Goal: Check status: Check status

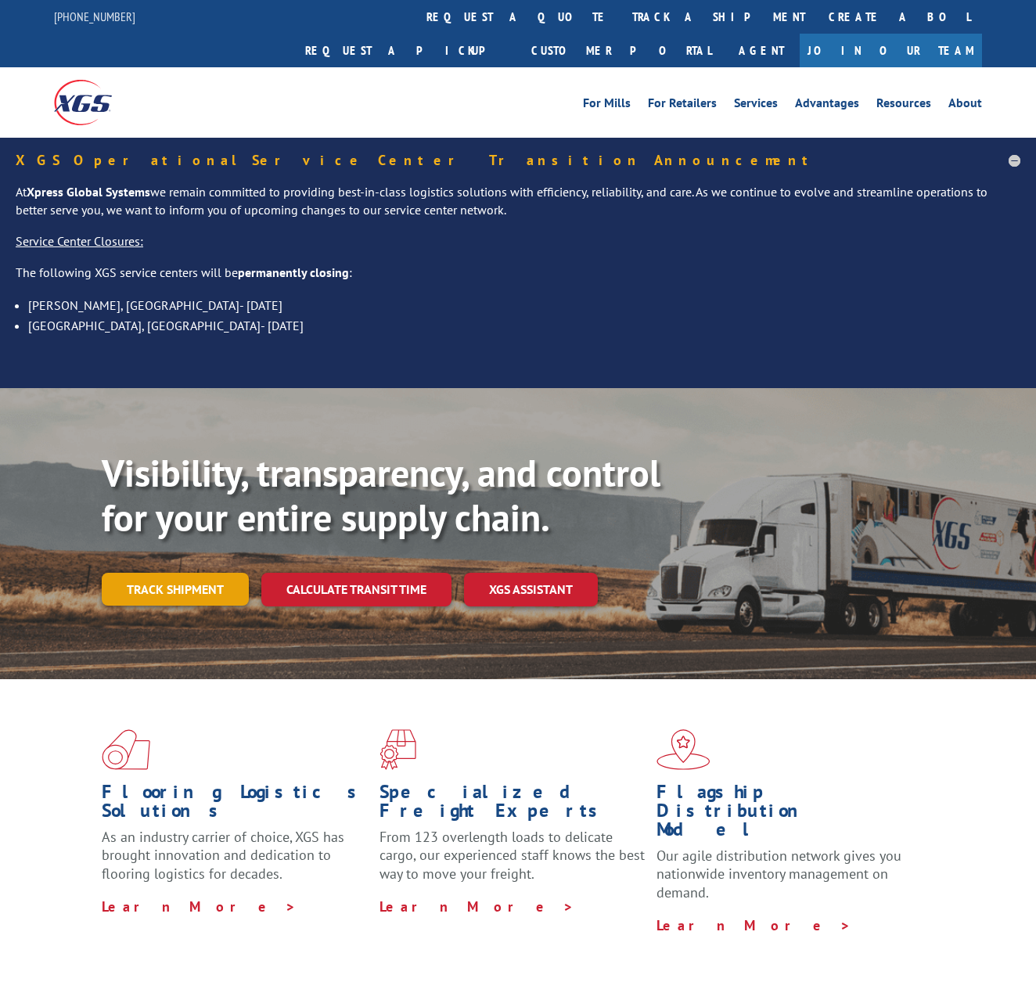
click at [168, 573] on link "Track shipment" at bounding box center [175, 589] width 147 height 33
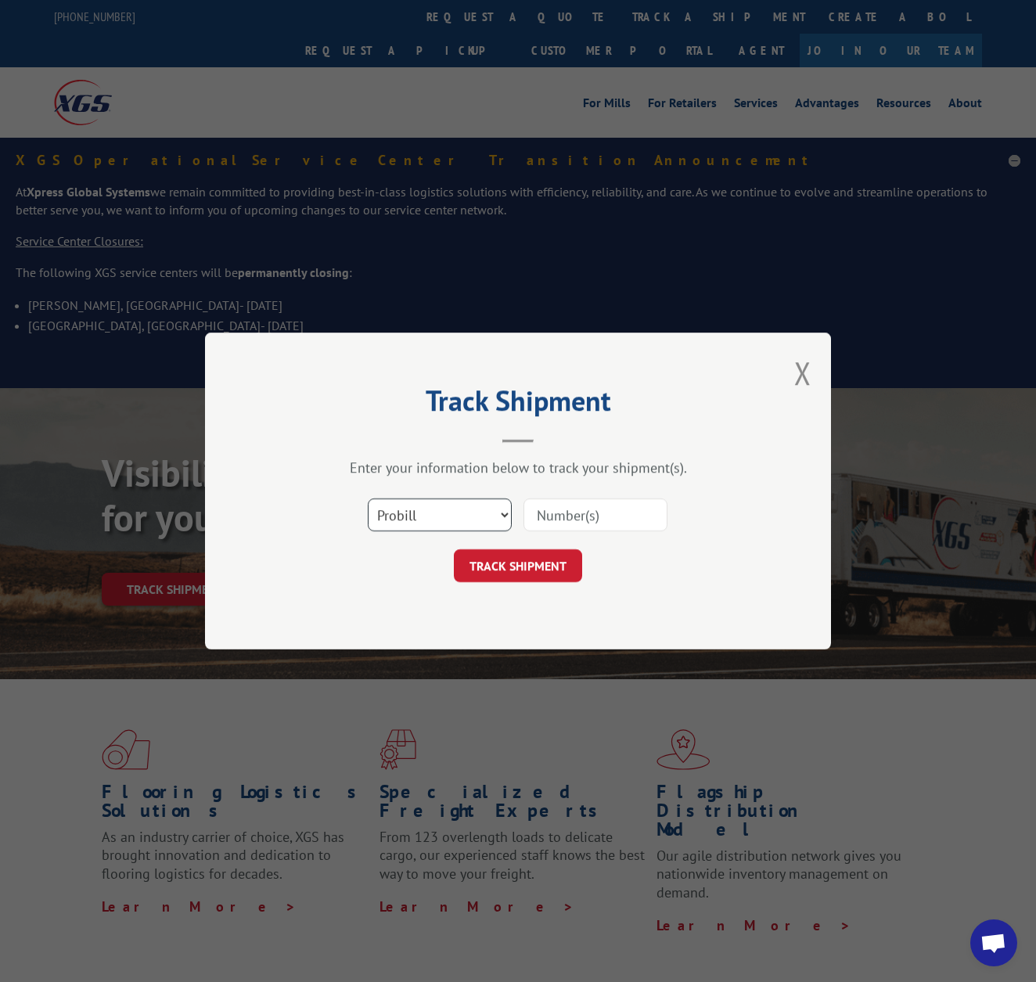
click at [457, 517] on select "Select category... Probill BOL PO" at bounding box center [440, 515] width 144 height 33
select select "bol"
click at [368, 499] on select "Select category... Probill BOL PO" at bounding box center [440, 515] width 144 height 33
click at [558, 498] on div at bounding box center [596, 515] width 144 height 36
click at [559, 511] on input at bounding box center [596, 515] width 144 height 33
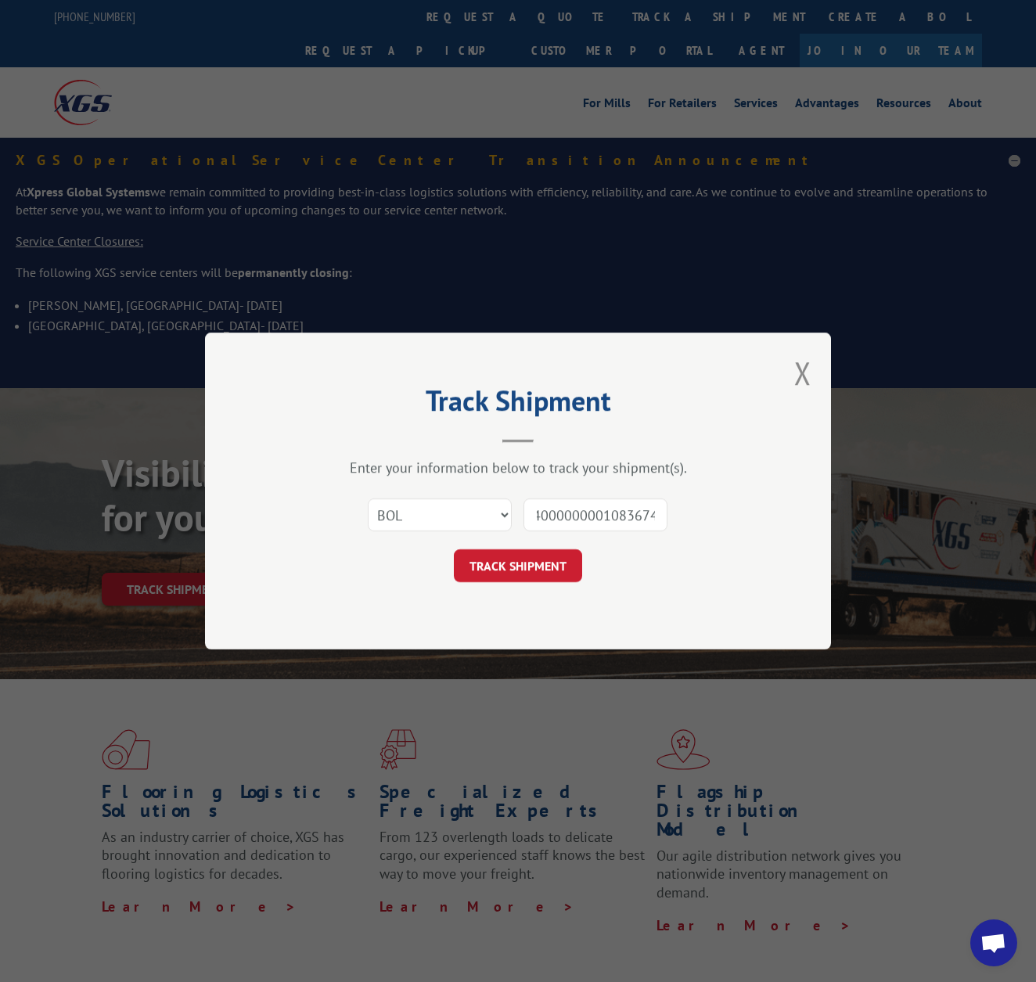
type input "040000000010836741"
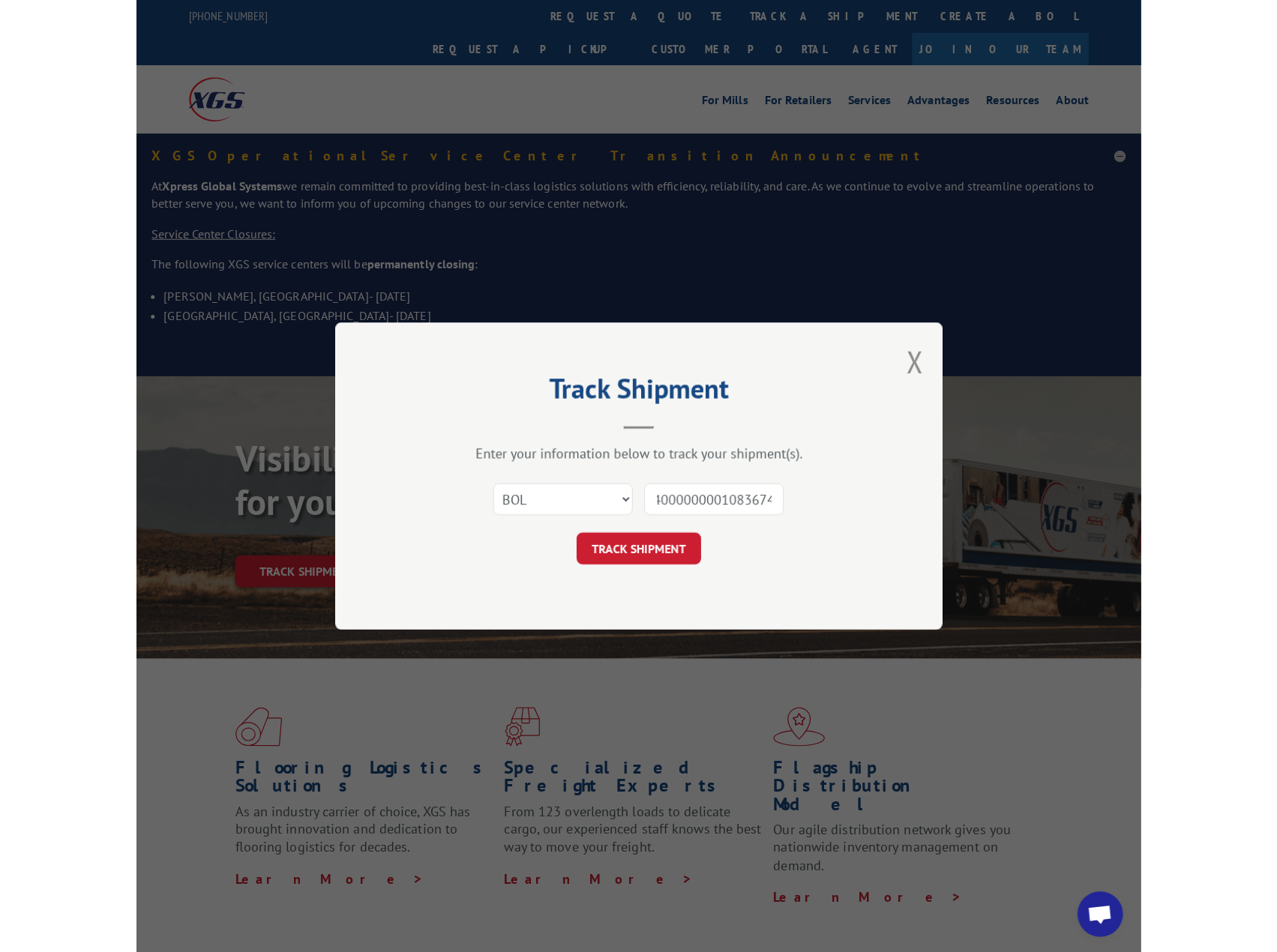
scroll to position [0, 19]
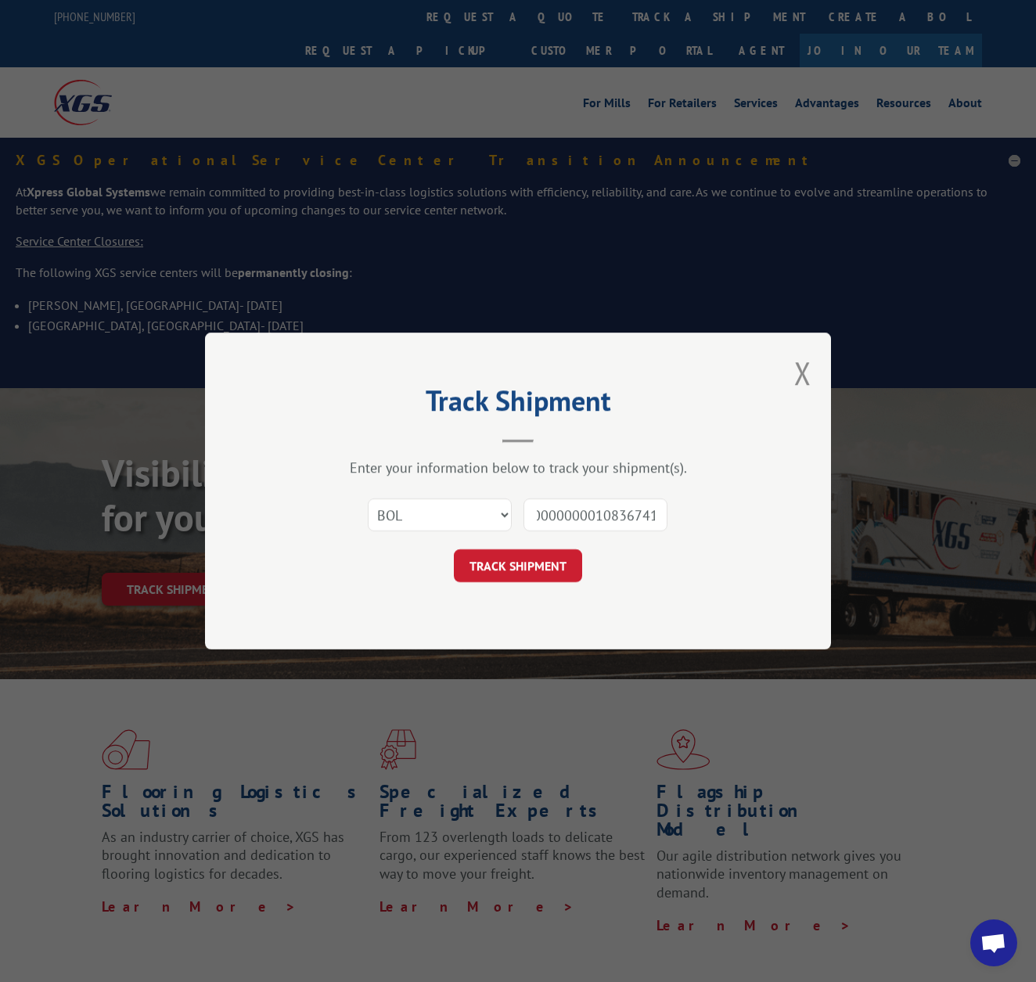
click button "TRACK SHIPMENT" at bounding box center [518, 565] width 128 height 33
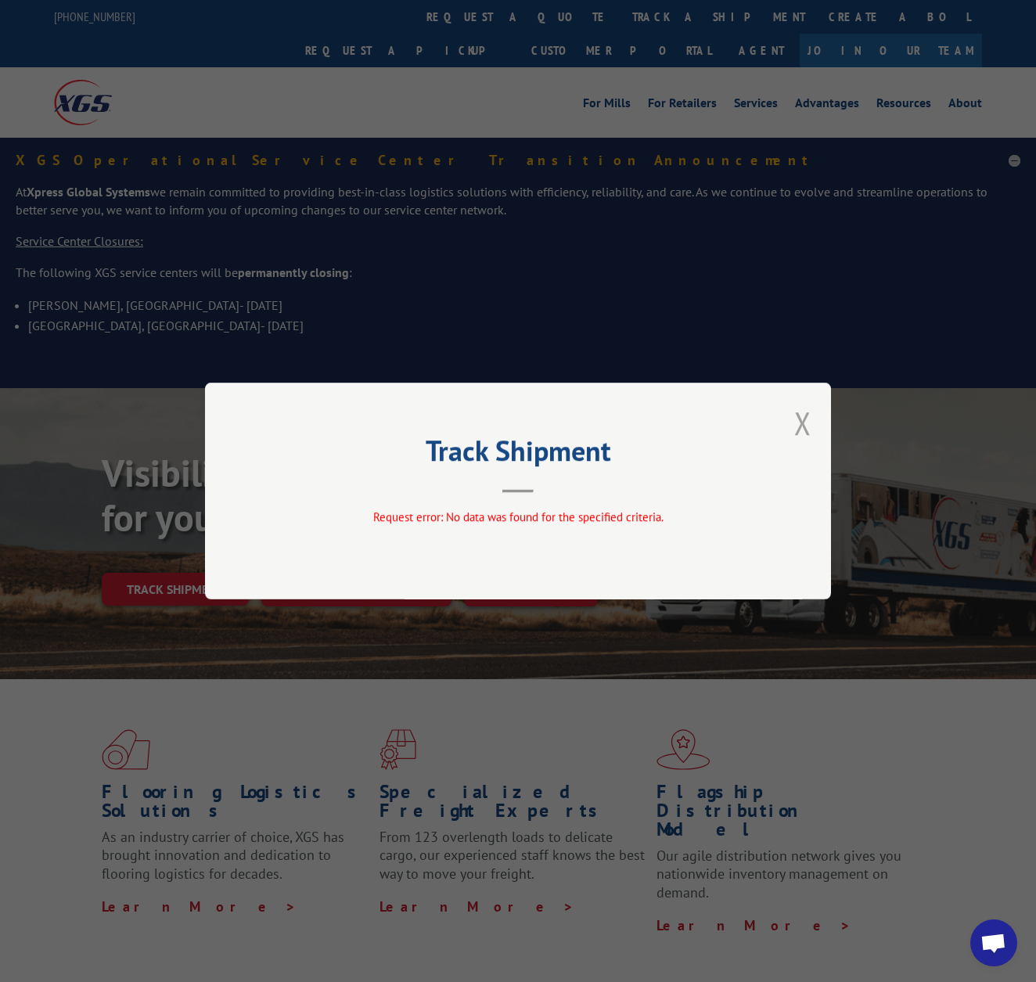
click at [811, 419] on button "Close modal" at bounding box center [802, 422] width 17 height 41
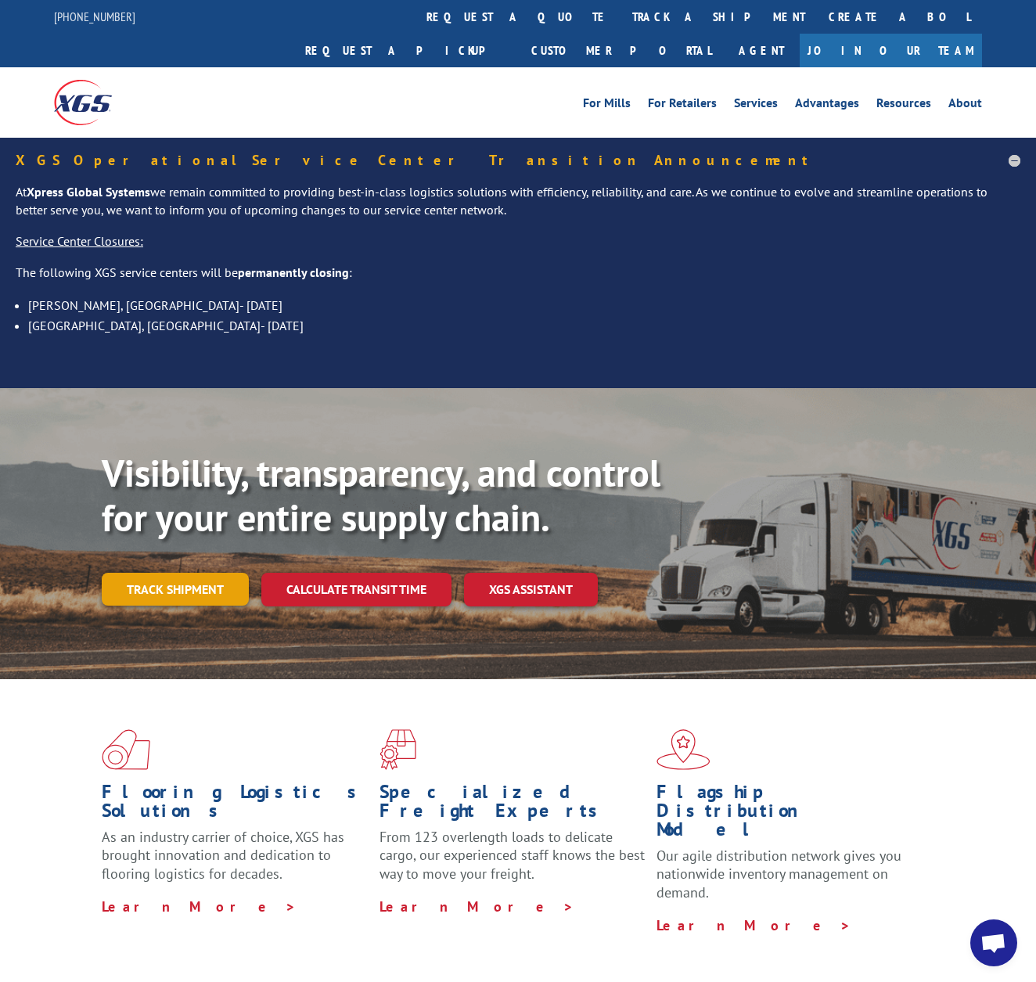
click at [114, 573] on link "Track shipment" at bounding box center [175, 589] width 147 height 33
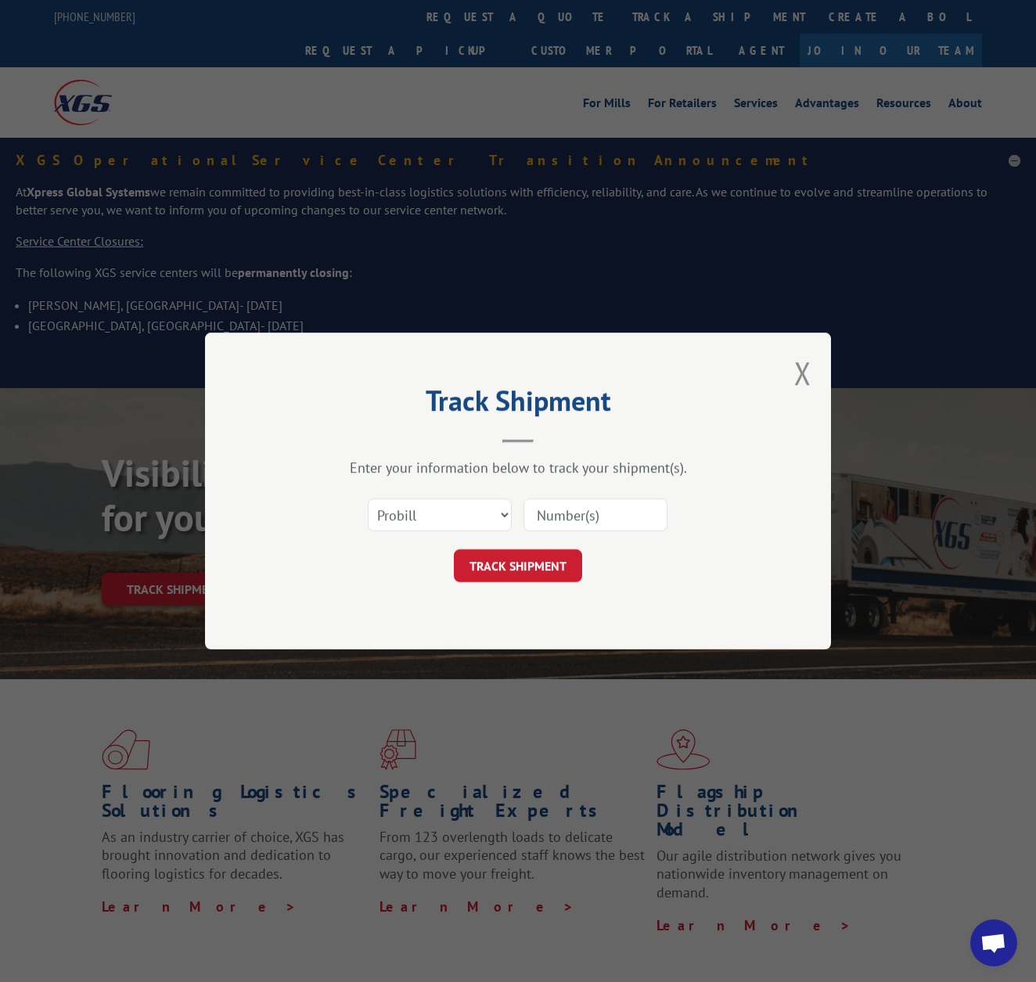
click at [578, 521] on input at bounding box center [596, 515] width 144 height 33
type input "17402097"
click button "TRACK SHIPMENT" at bounding box center [518, 565] width 128 height 33
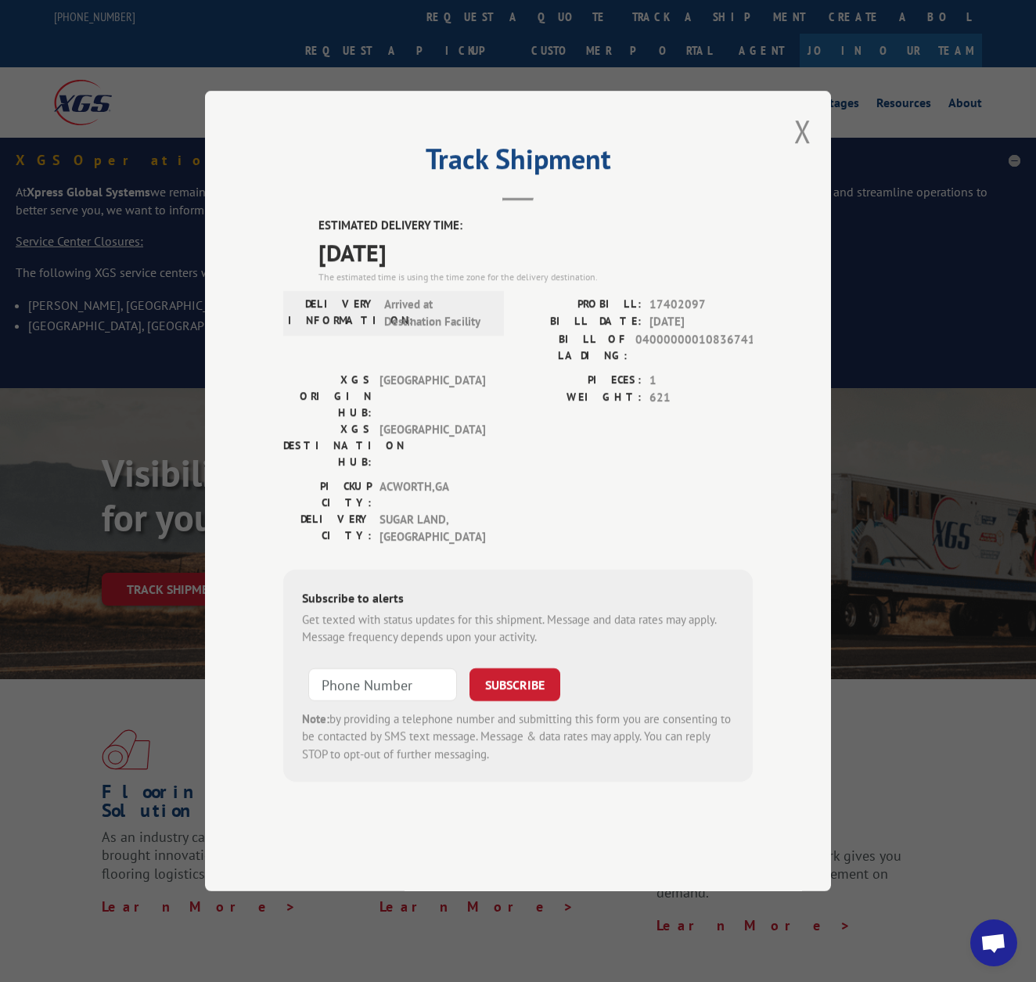
click at [403, 331] on span "Arrived at Destination Facility" at bounding box center [437, 313] width 106 height 35
click at [643, 570] on div "Subscribe to alerts Get texted with status updates for this shipment. Message a…" at bounding box center [518, 676] width 470 height 213
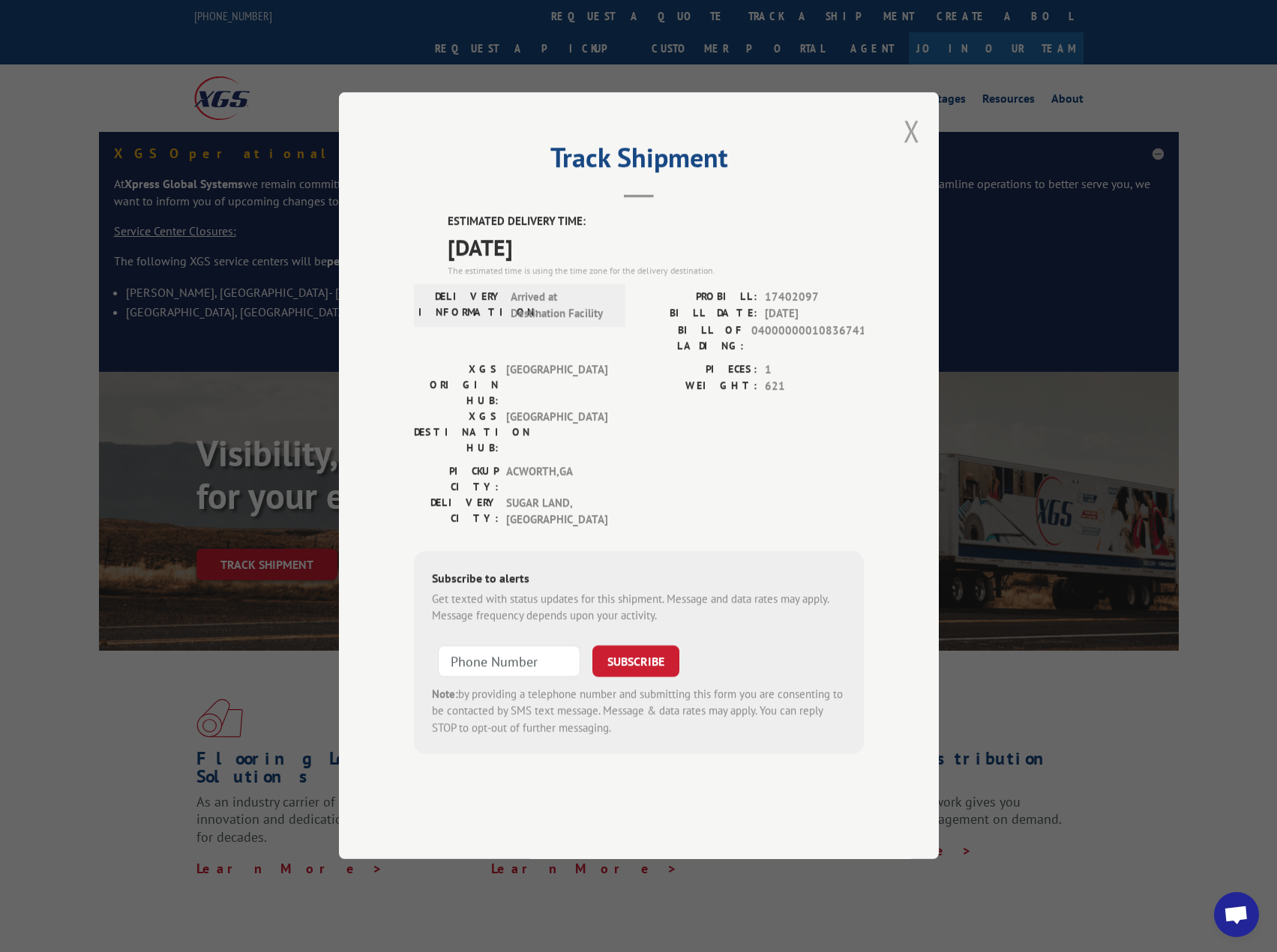
click at [919, 150] on button "Close modal" at bounding box center [911, 130] width 16 height 39
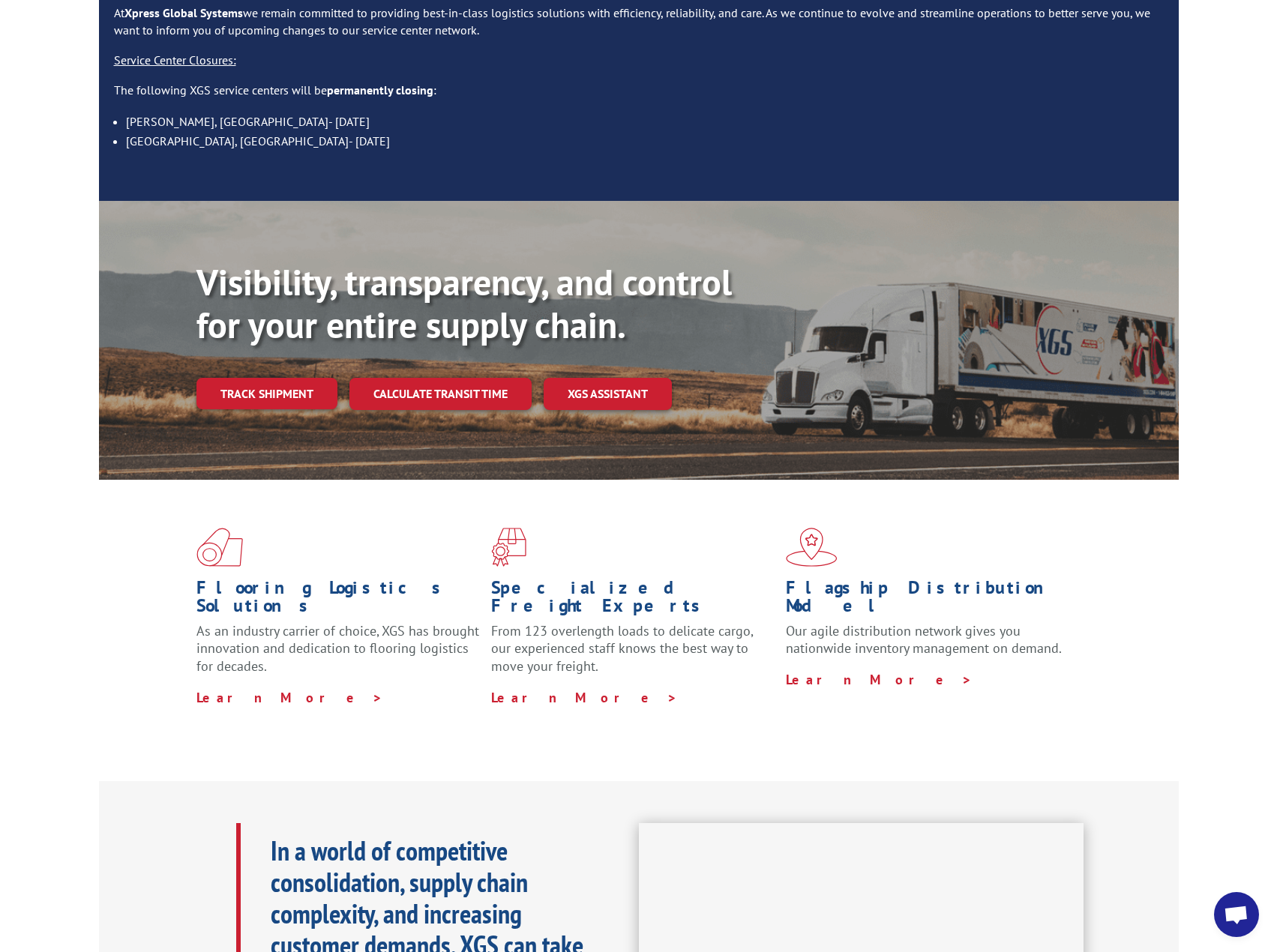
scroll to position [0, 0]
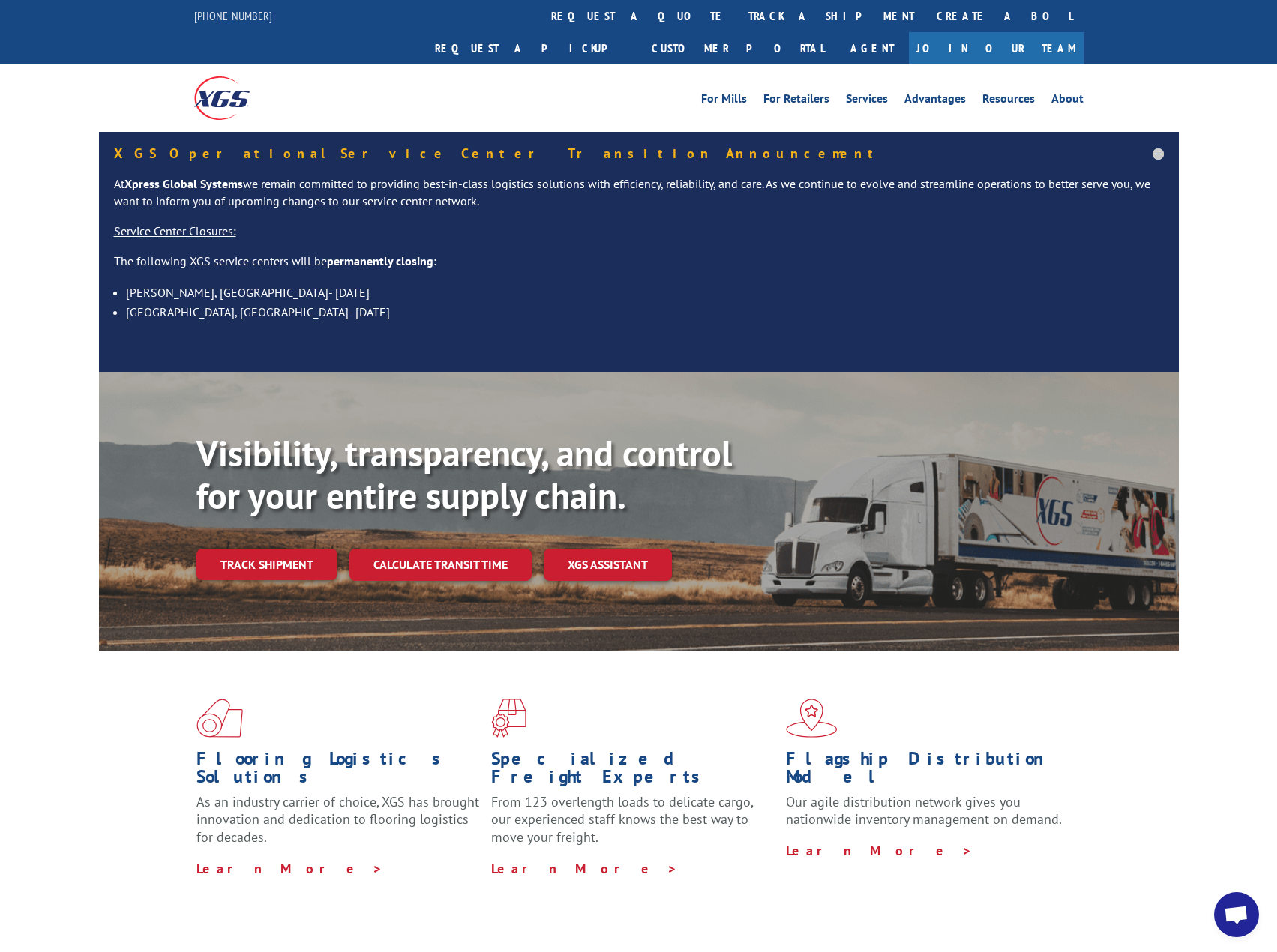
click at [992, 132] on div "XGS Operational Service Center Transition Announcement At Xpress Global Systems…" at bounding box center [638, 252] width 1080 height 239
click at [992, 147] on h5 "XGS Operational Service Center Transition Announcement" at bounding box center [639, 153] width 1050 height 13
